Goal: Information Seeking & Learning: Learn about a topic

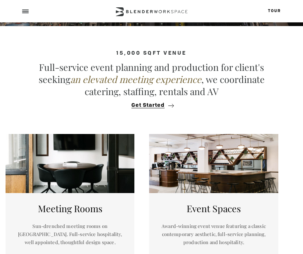
scroll to position [249, 0]
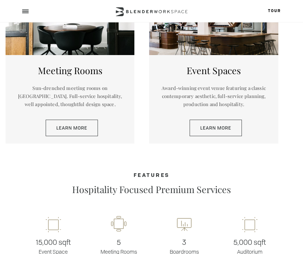
click at [217, 65] on h5 "Event Spaces" at bounding box center [213, 70] width 107 height 12
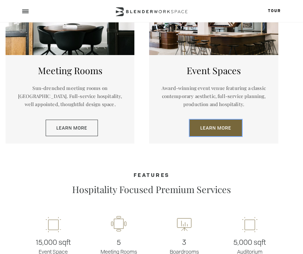
click at [212, 132] on link "Learn More" at bounding box center [215, 128] width 52 height 17
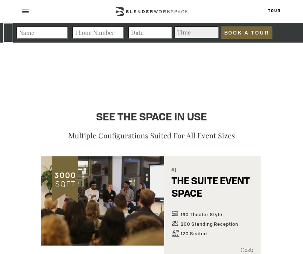
scroll to position [374, 0]
